Goal: Task Accomplishment & Management: Use online tool/utility

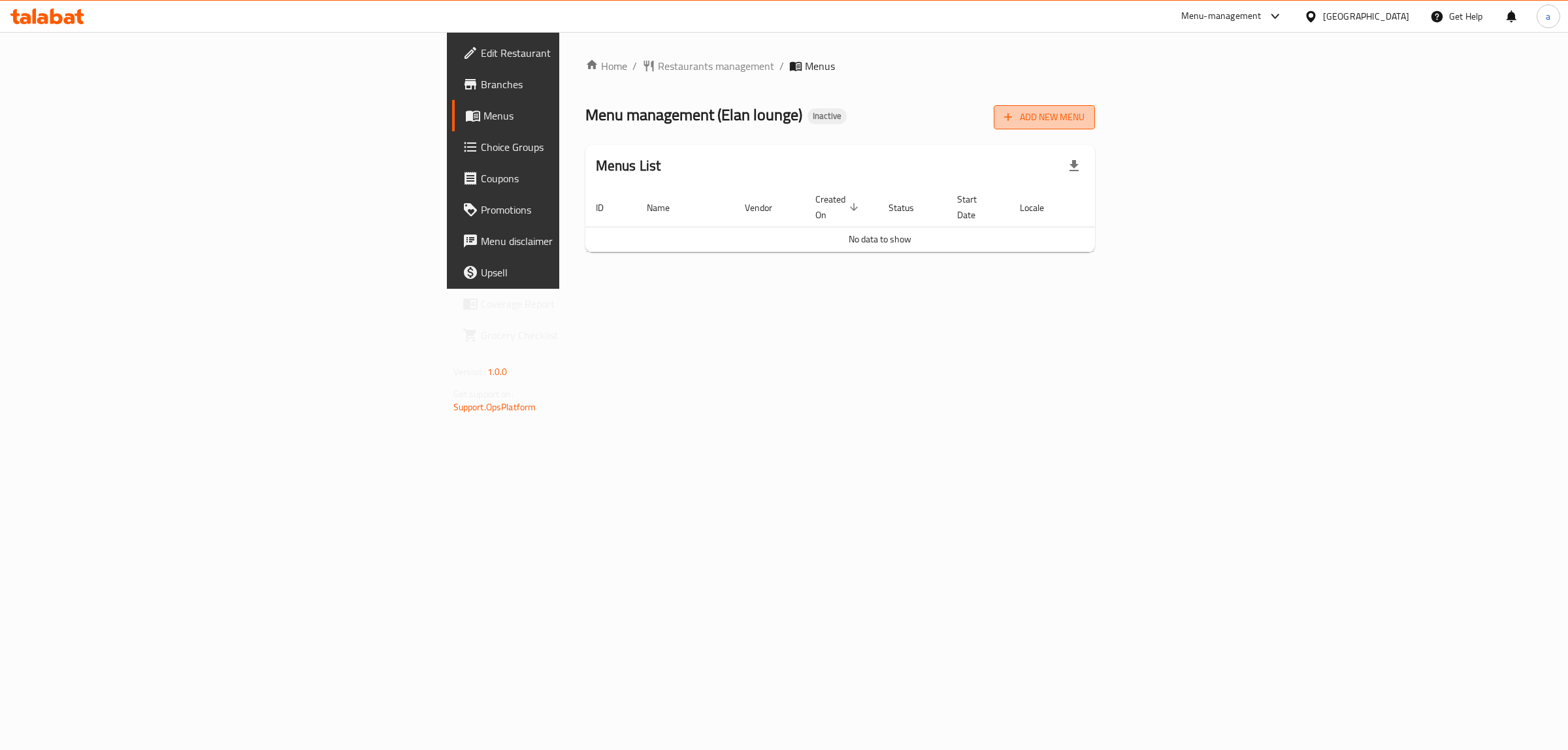
click at [1085, 115] on span "Add New Menu" at bounding box center [1044, 117] width 81 height 17
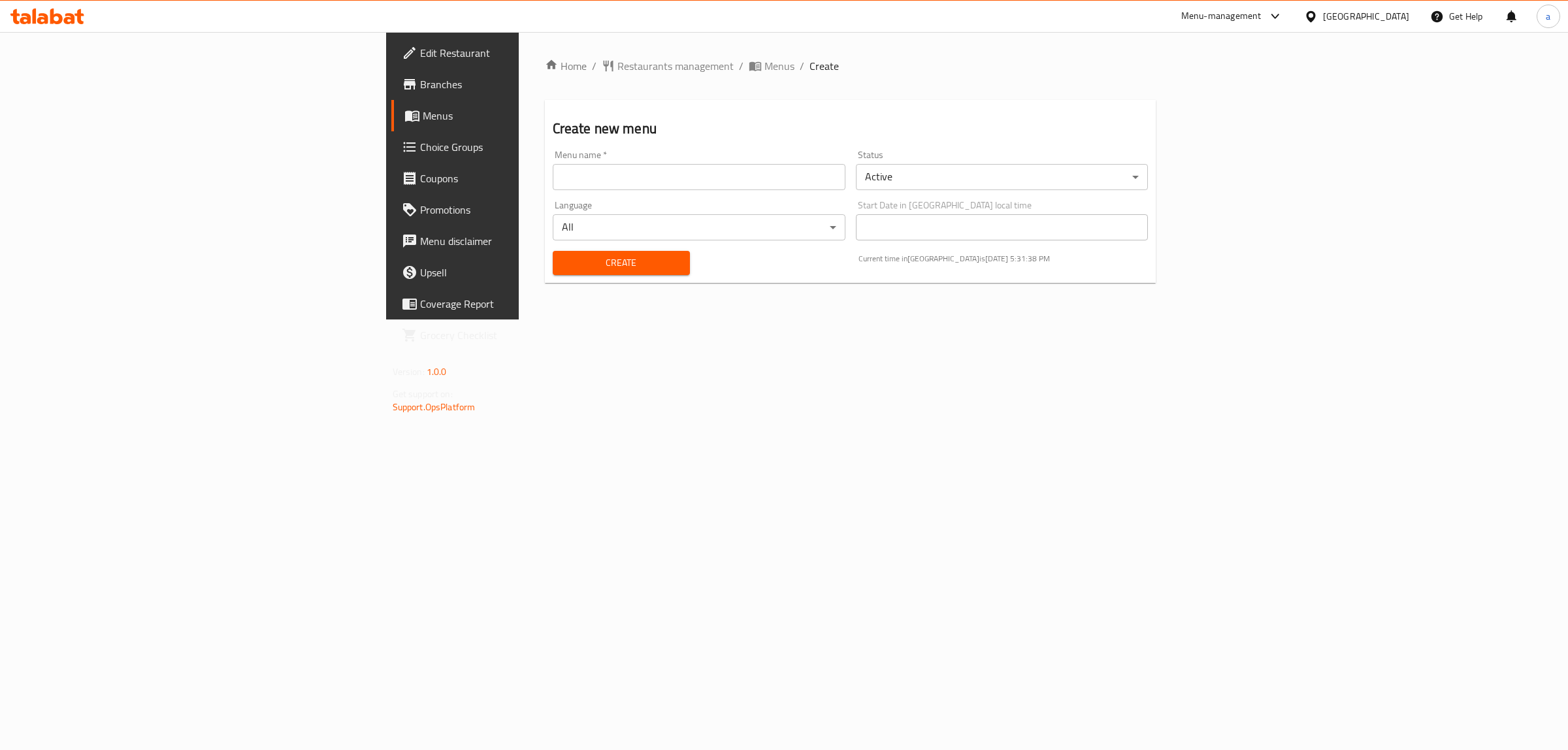
click at [620, 187] on input "text" at bounding box center [698, 176] width 292 height 26
type input "menu"
click at [563, 258] on span "Create" at bounding box center [621, 263] width 116 height 17
click at [600, 187] on input "text" at bounding box center [698, 176] width 292 height 26
click at [757, 320] on div "Home / Restaurants management / Menus / Create Create new menu Menu name   * Me…" at bounding box center [850, 176] width 664 height 287
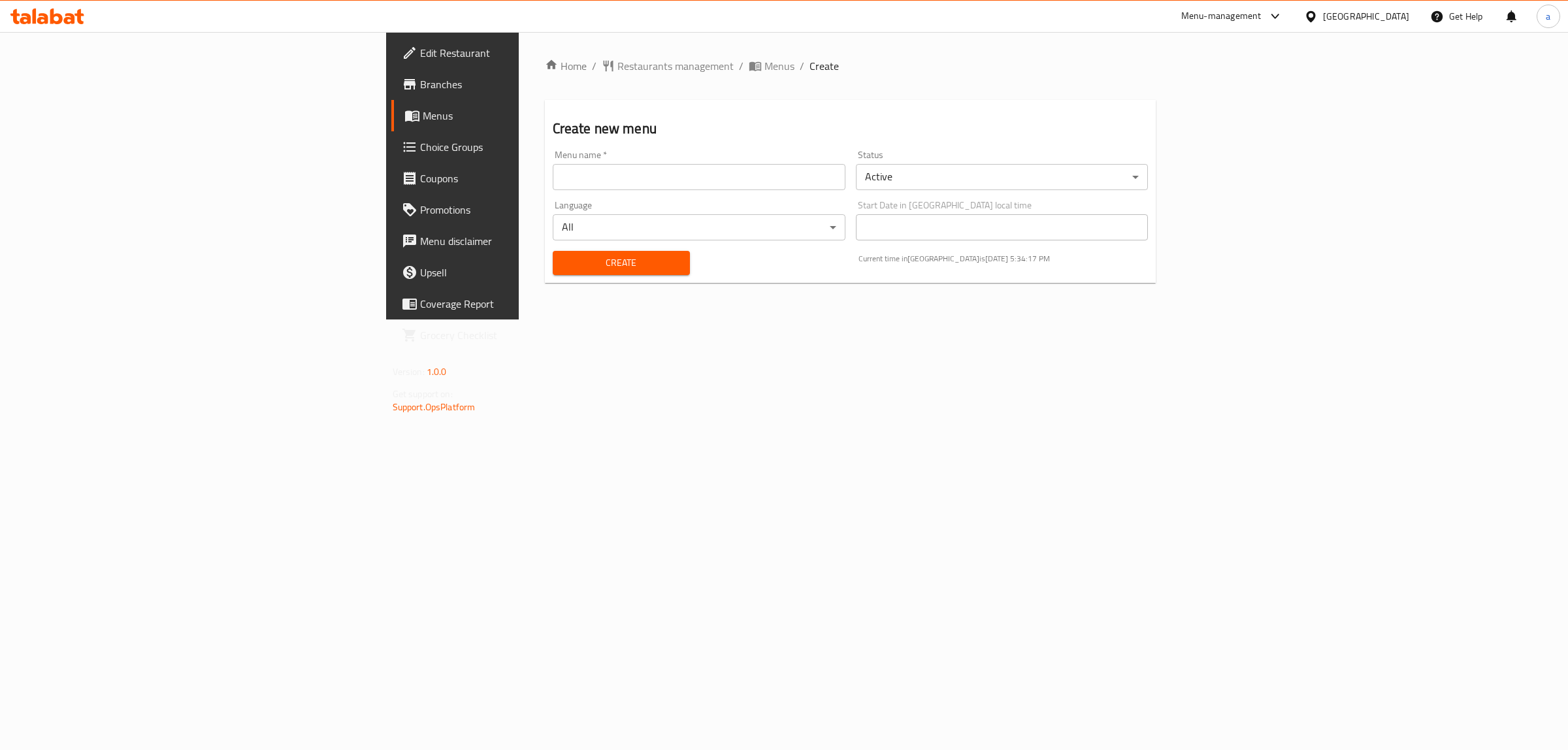
click at [423, 118] on span "Menus" at bounding box center [530, 115] width 215 height 16
